Goal: Check status: Check status

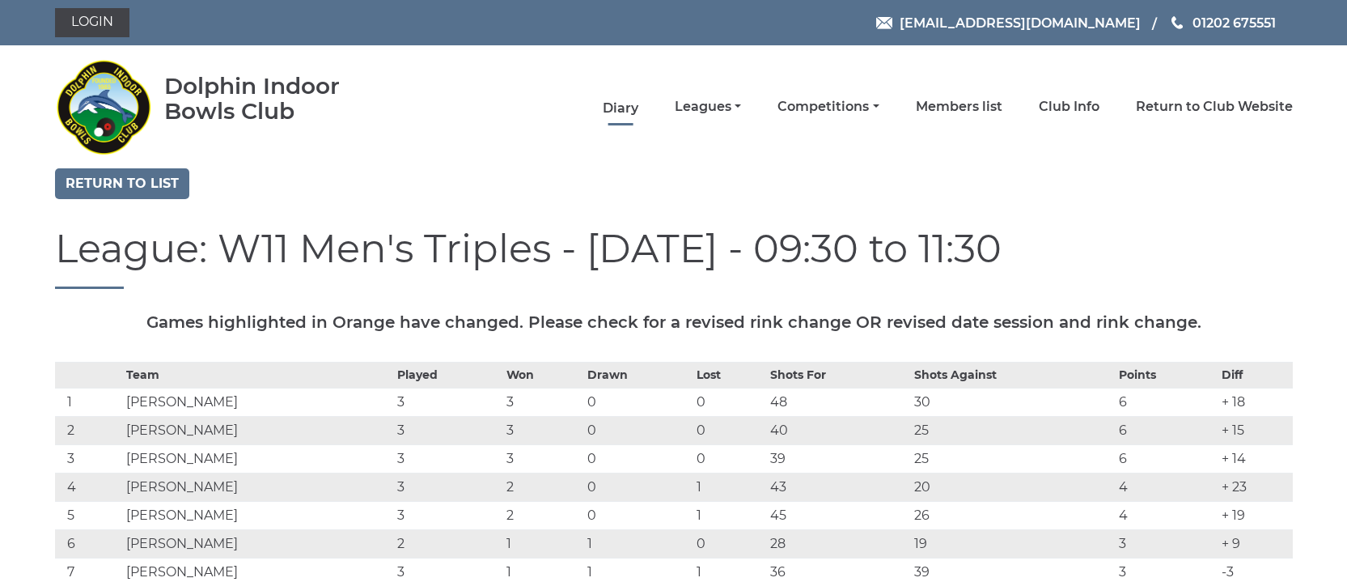
click at [638, 107] on link "Diary" at bounding box center [621, 108] width 36 height 18
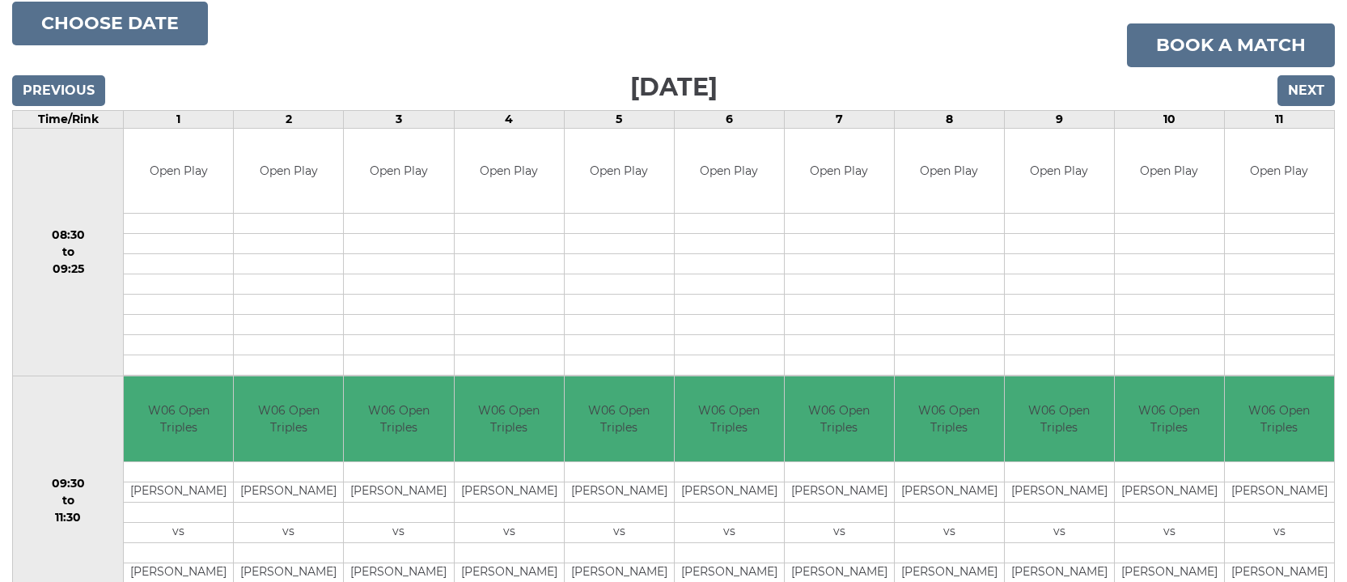
scroll to position [254, 0]
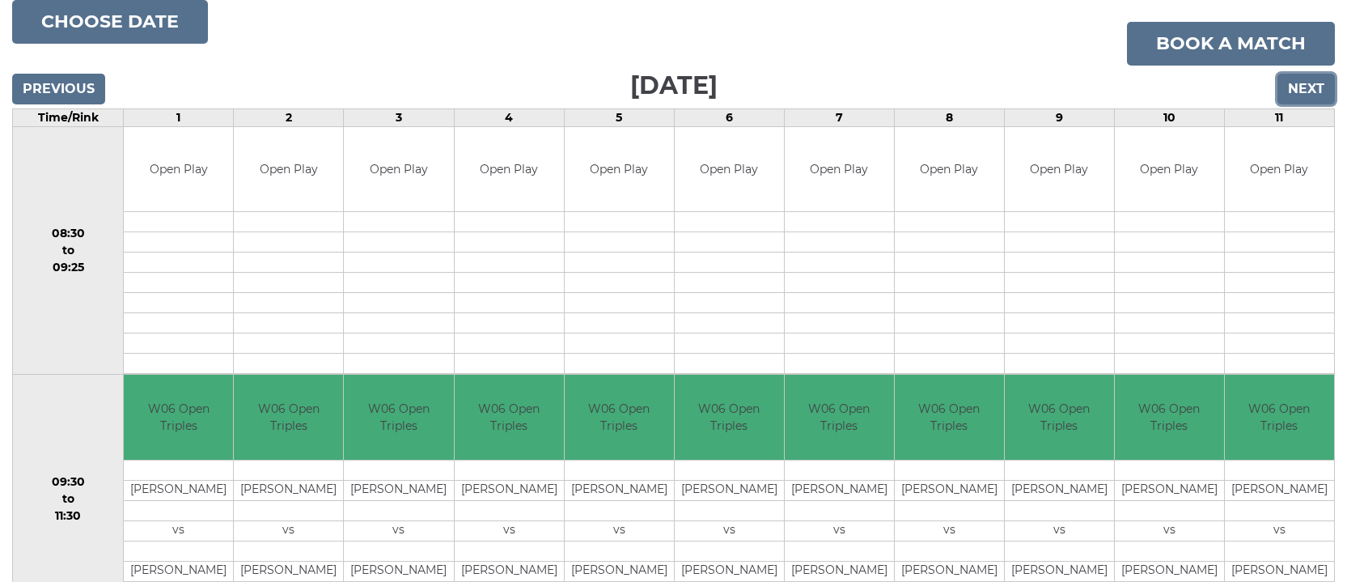
click at [1304, 89] on input "Next" at bounding box center [1305, 89] width 57 height 31
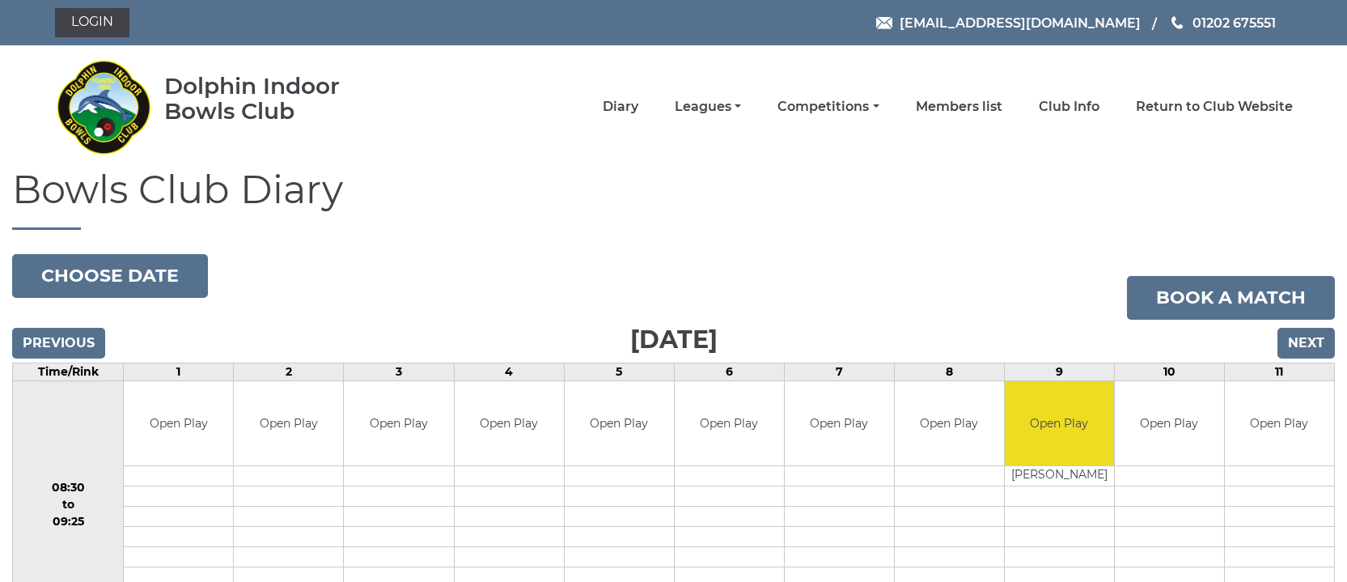
click at [1304, 89] on nav "Dolphin Indoor Bowls Club Diary Leagues Club leagues - Winter 2025/2026 Club le…" at bounding box center [673, 106] width 1347 height 123
click at [1314, 345] on input "Next" at bounding box center [1305, 343] width 57 height 31
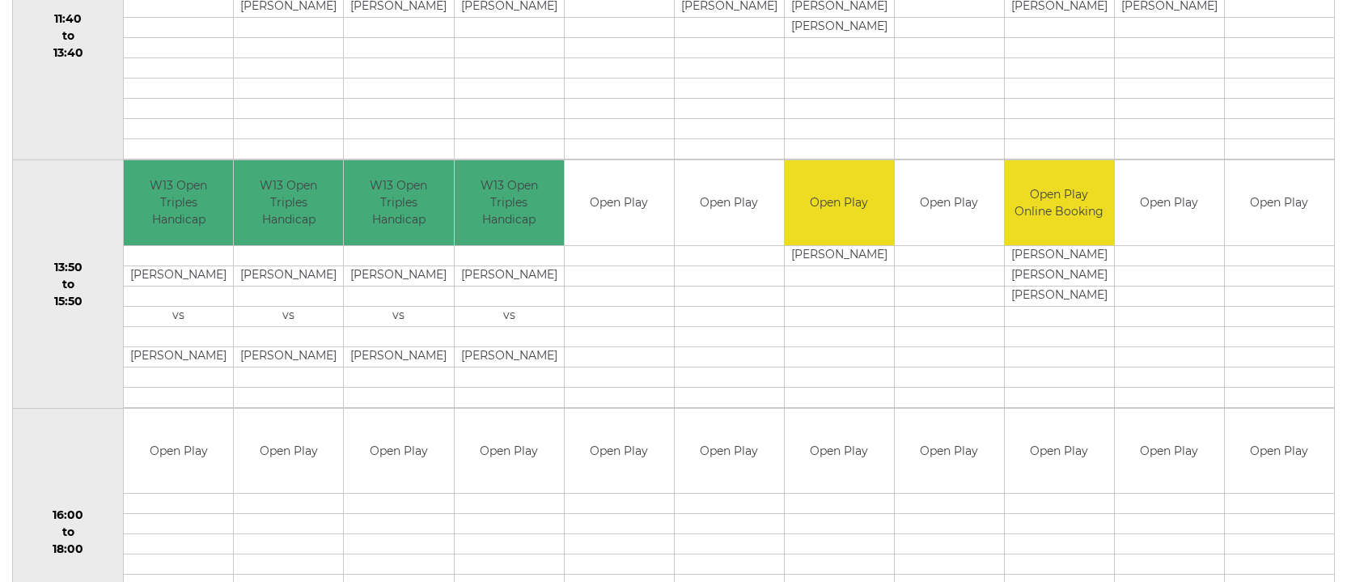
scroll to position [965, 0]
